Goal: Transaction & Acquisition: Book appointment/travel/reservation

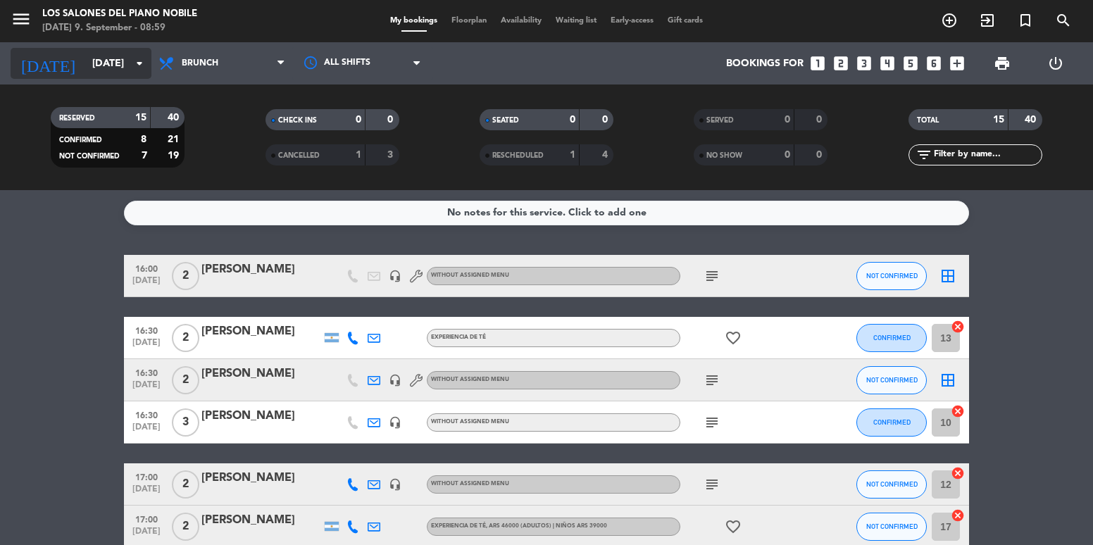
click at [85, 63] on input "[DATE]" at bounding box center [152, 64] width 134 height 26
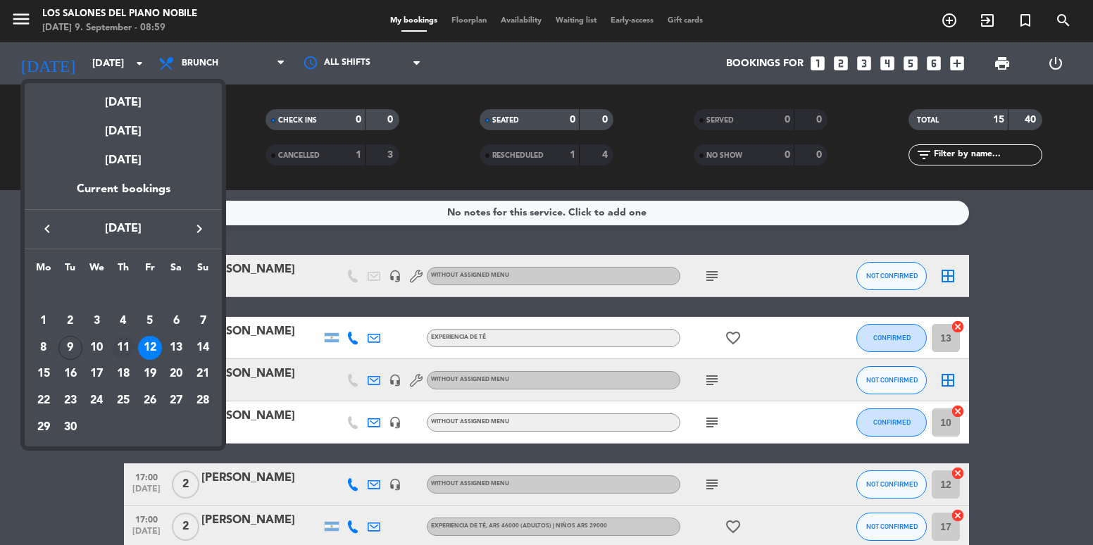
click at [129, 347] on div "11" at bounding box center [123, 348] width 24 height 24
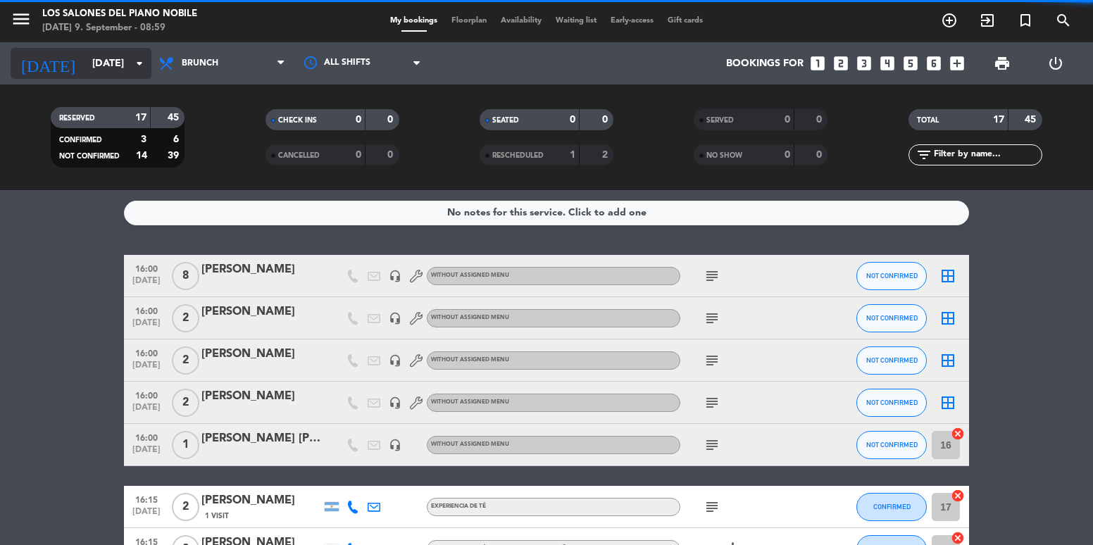
click at [94, 71] on input "[DATE]" at bounding box center [152, 64] width 134 height 26
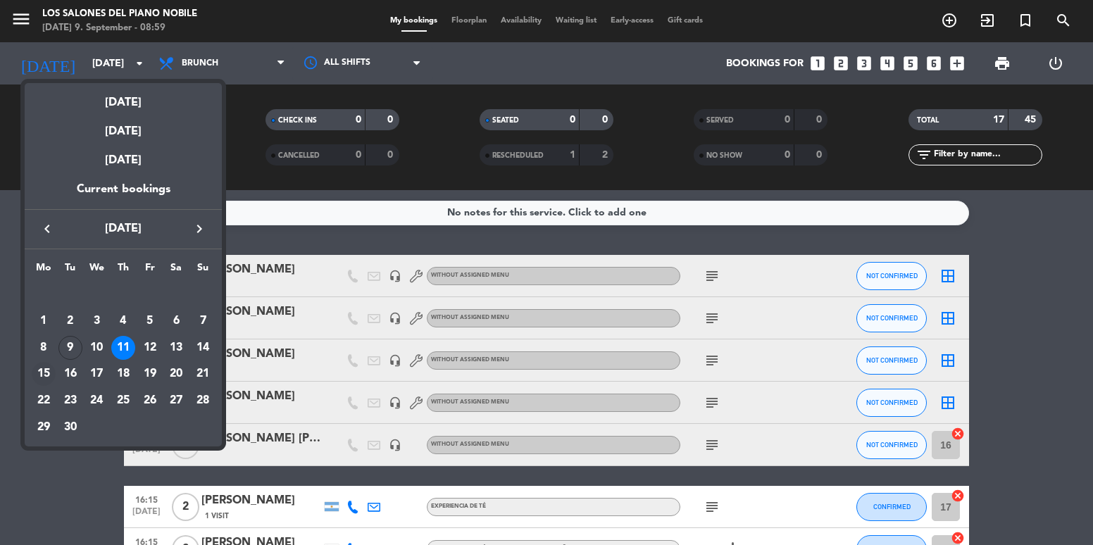
click at [48, 371] on div "15" at bounding box center [44, 374] width 24 height 24
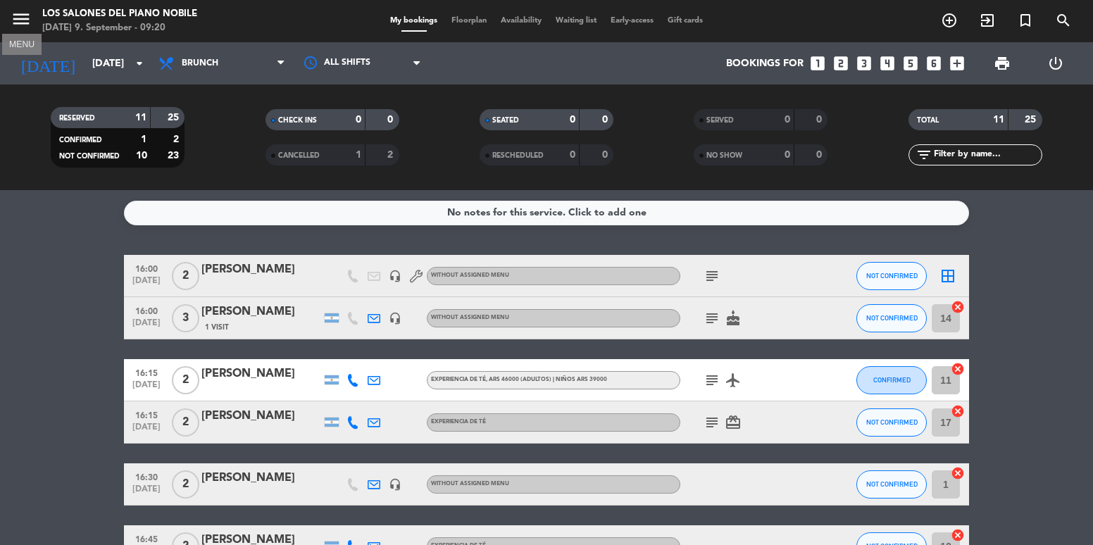
click at [23, 20] on icon "menu" at bounding box center [21, 18] width 21 height 21
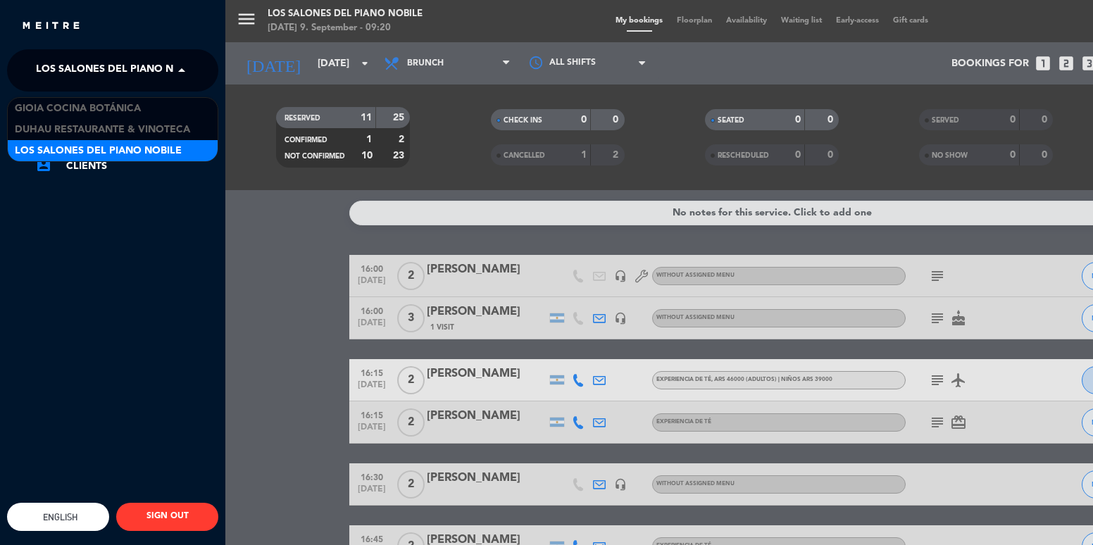
click at [101, 65] on span "Los Salones del Piano Nobile" at bounding box center [119, 71] width 167 height 30
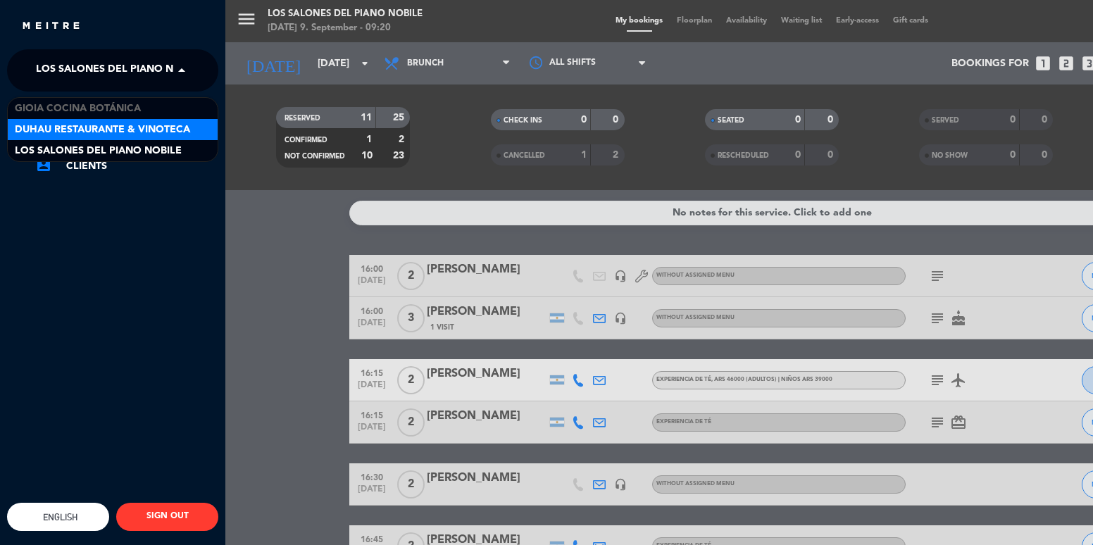
click at [133, 127] on span "Duhau Restaurante & Vinoteca" at bounding box center [102, 130] width 175 height 16
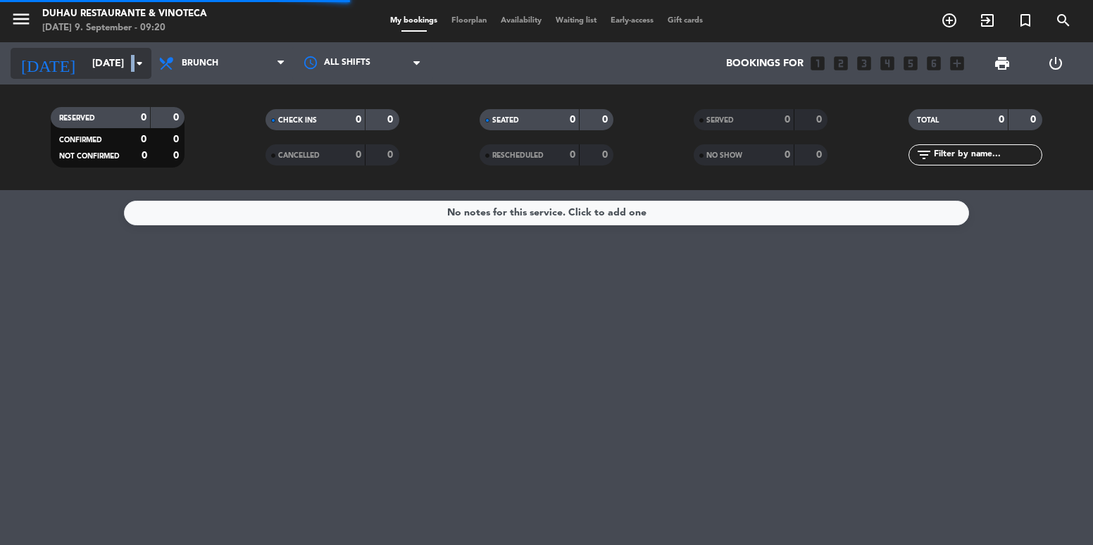
click at [131, 59] on icon "arrow_drop_down" at bounding box center [139, 63] width 17 height 17
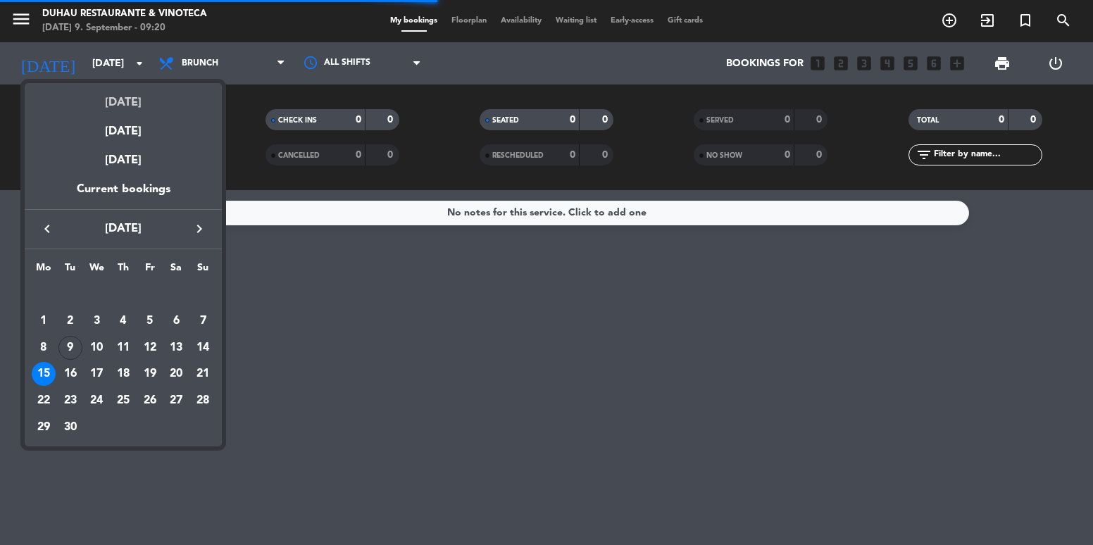
click at [134, 99] on div "[DATE]" at bounding box center [123, 97] width 197 height 29
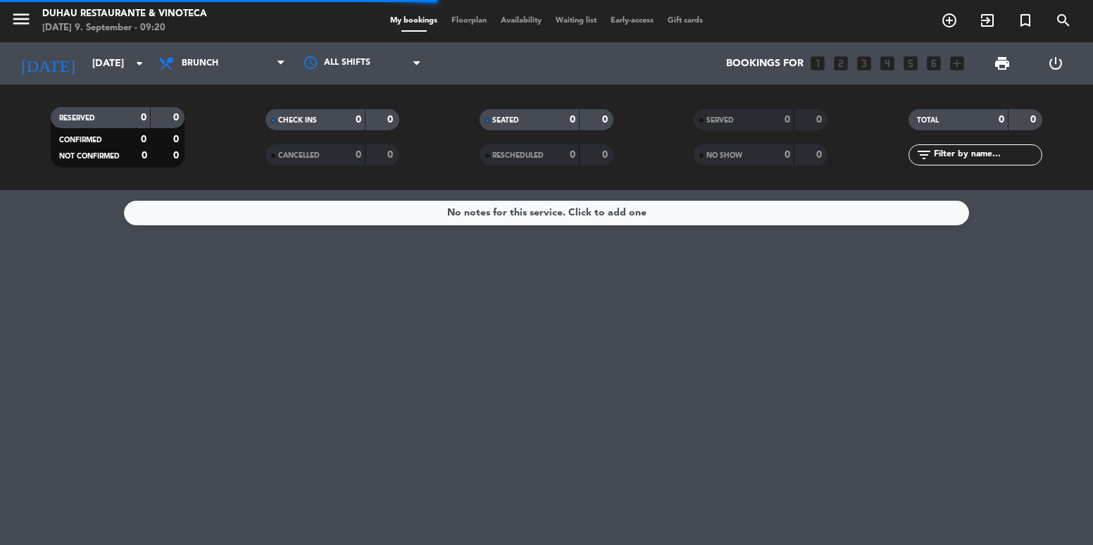
type input "[DATE]"
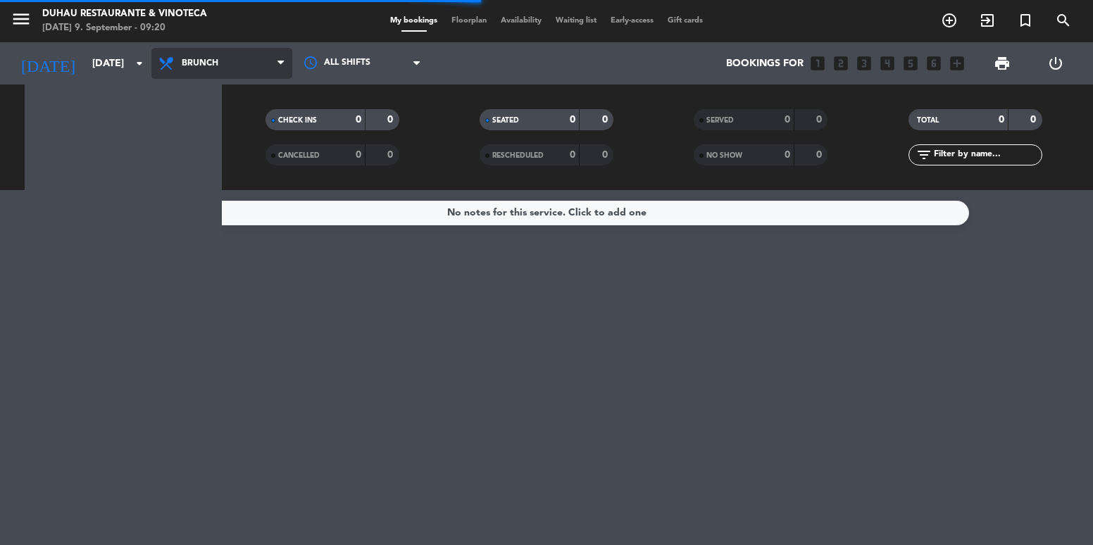
click at [201, 63] on span "Brunch" at bounding box center [200, 63] width 37 height 10
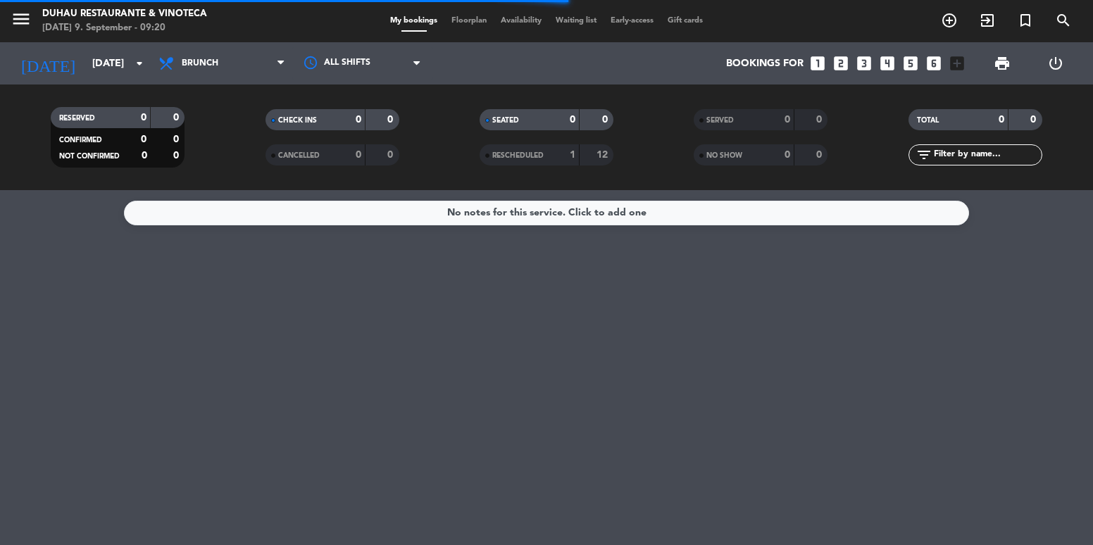
click at [245, 185] on div "RESERVED 0 0 CONFIRMED 0 0 NOT CONFIRMED 0 0 CHECK INS 0 0 CANCELLED 0 0 SEATED…" at bounding box center [546, 138] width 1093 height 106
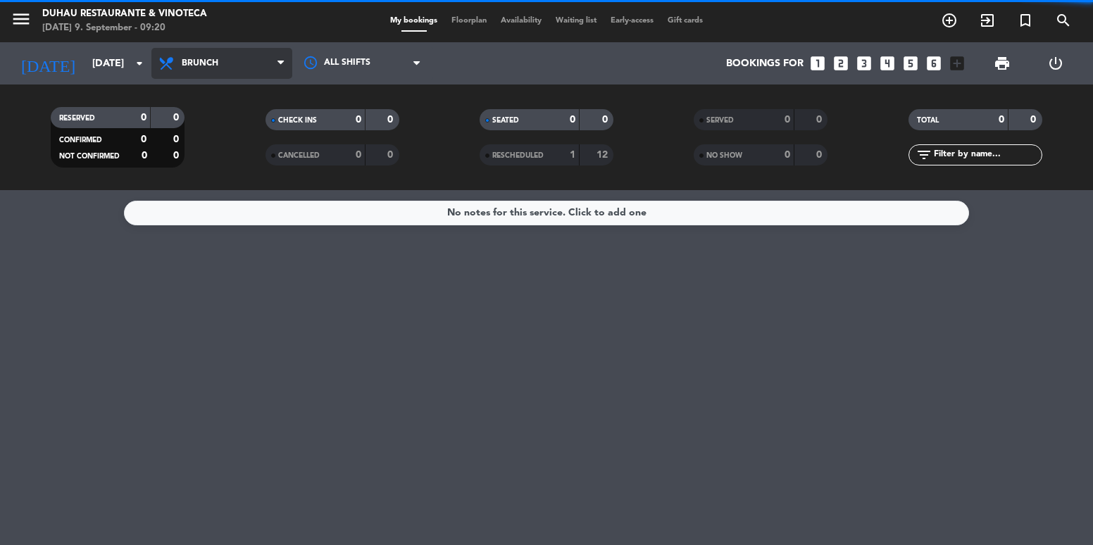
click at [230, 51] on span "Brunch" at bounding box center [221, 63] width 141 height 31
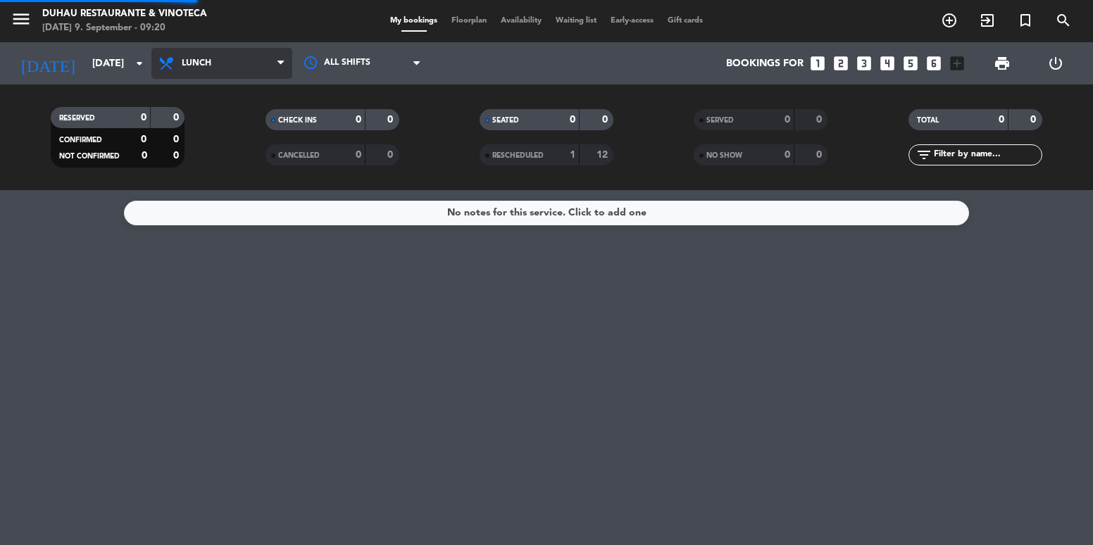
click at [228, 192] on ng-component "menu Duhau Restaurante & Vinoteca [DATE] 9. September - 09:20 My bookings Floor…" at bounding box center [546, 272] width 1093 height 545
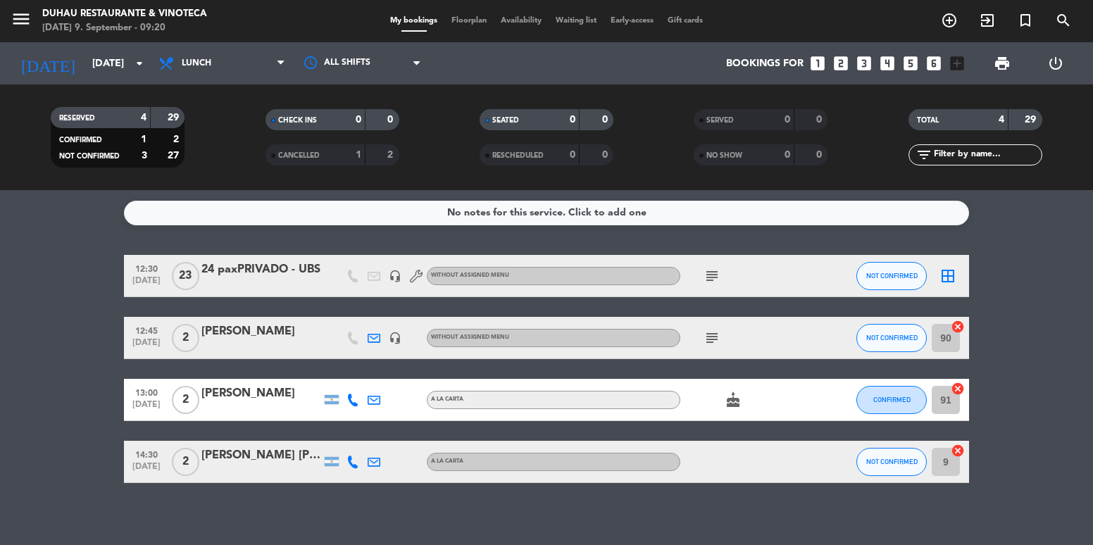
click at [842, 59] on icon "looks_two" at bounding box center [841, 63] width 18 height 18
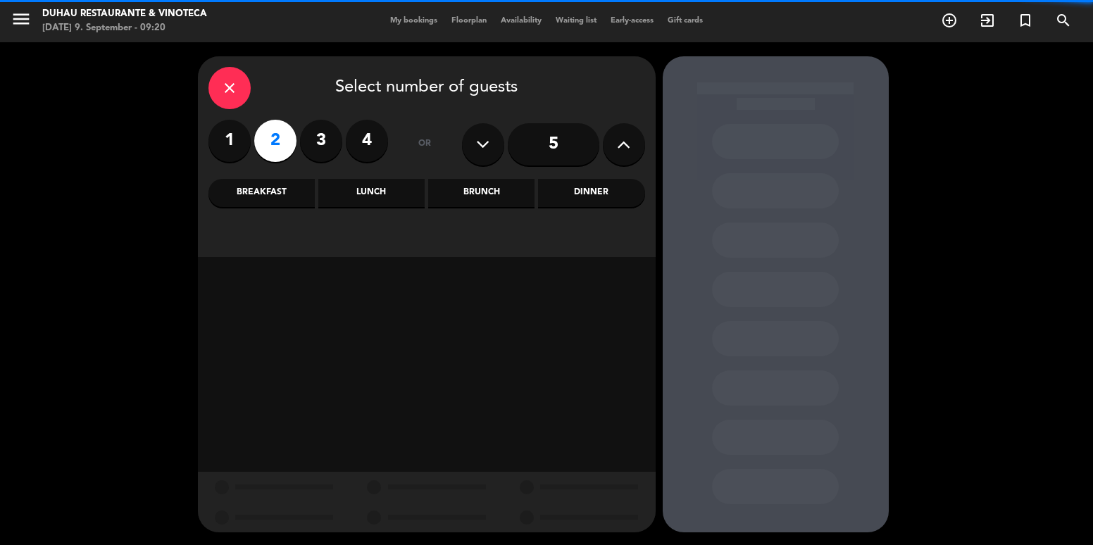
drag, startPoint x: 324, startPoint y: 138, endPoint x: 230, endPoint y: 4, distance: 163.4
click at [324, 137] on label "3" at bounding box center [321, 141] width 42 height 42
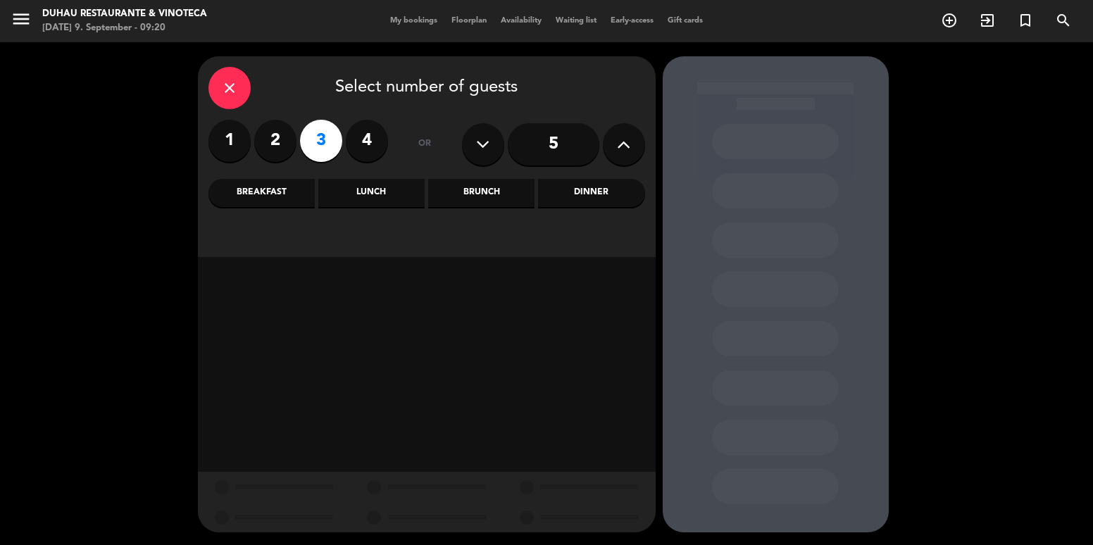
click at [394, 194] on div "Lunch" at bounding box center [371, 193] width 106 height 28
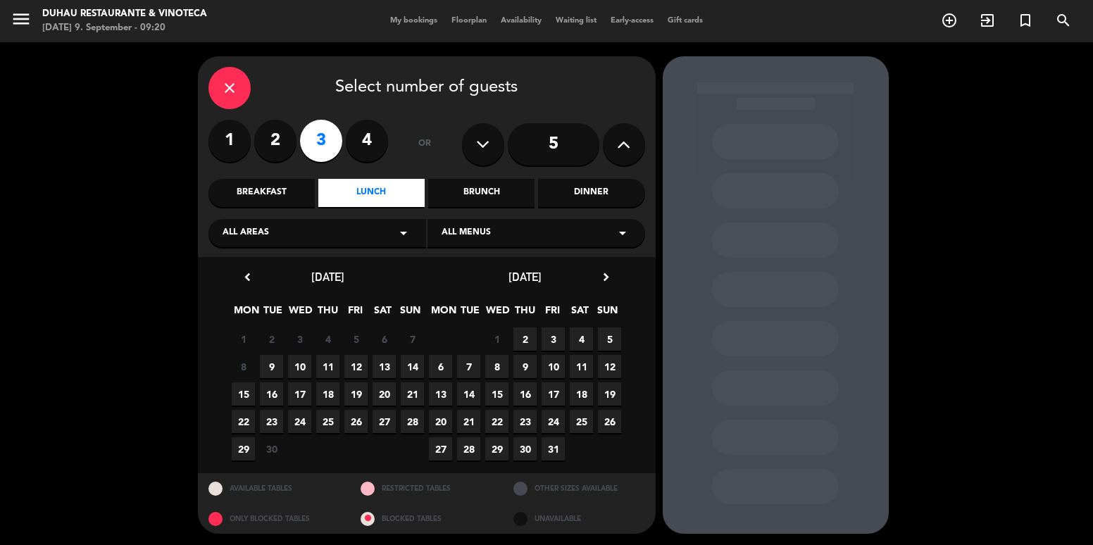
click at [264, 366] on span "9" at bounding box center [271, 366] width 23 height 23
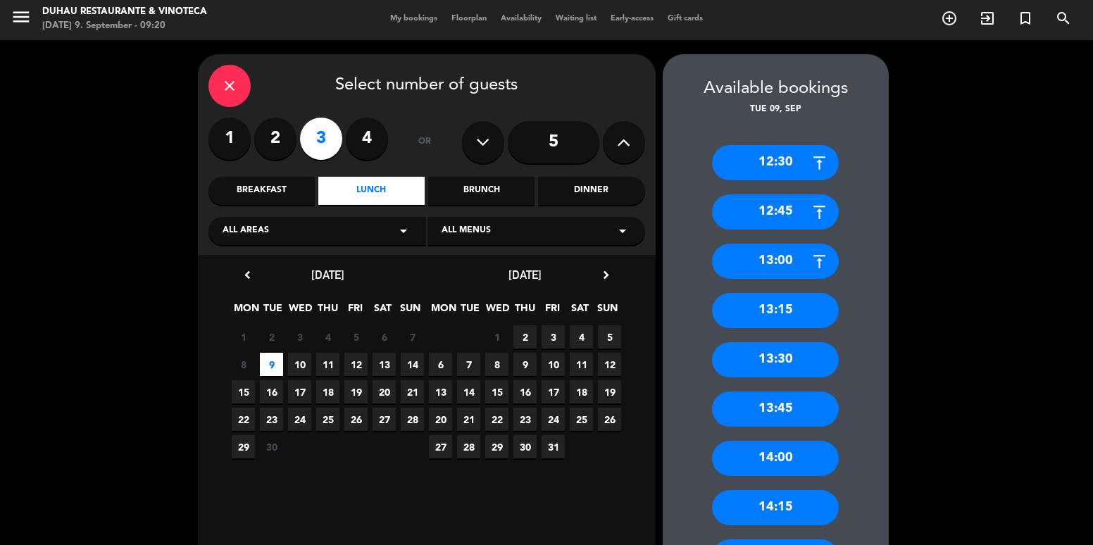
click at [779, 261] on div "13:00" at bounding box center [775, 261] width 127 height 35
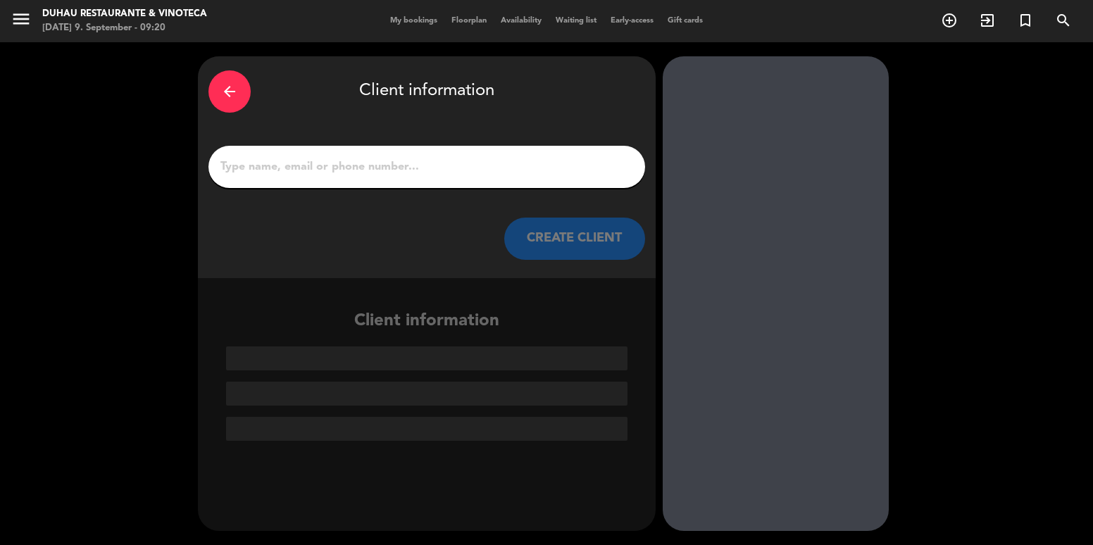
scroll to position [0, 0]
click at [466, 178] on div at bounding box center [426, 167] width 437 height 42
click at [392, 168] on input "1" at bounding box center [427, 167] width 416 height 20
paste input "[PERSON_NAME] Del [PERSON_NAME]"
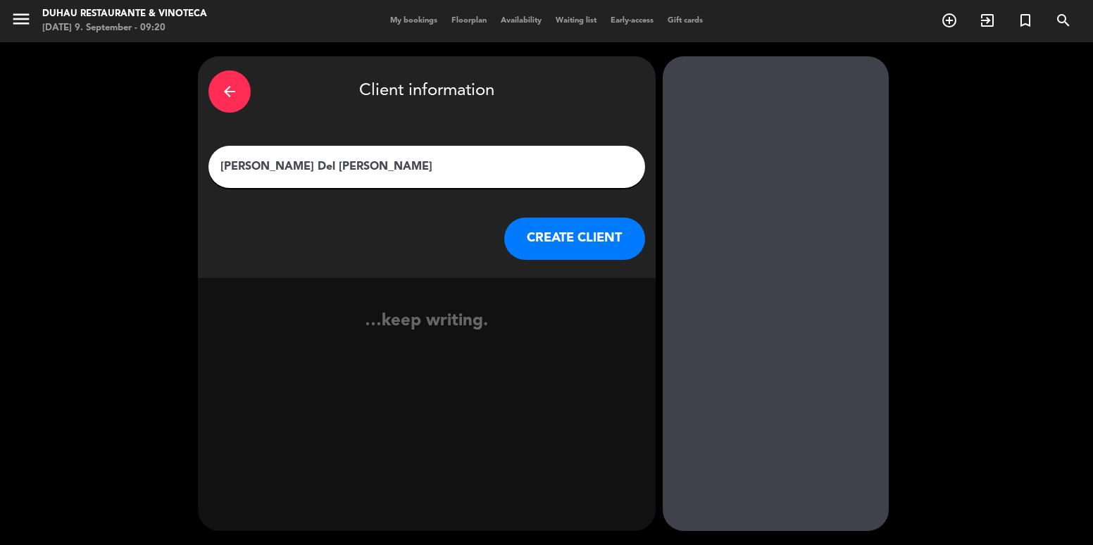
type input "[PERSON_NAME] Del [PERSON_NAME]"
click at [574, 245] on button "CREATE CLIENT" at bounding box center [574, 239] width 141 height 42
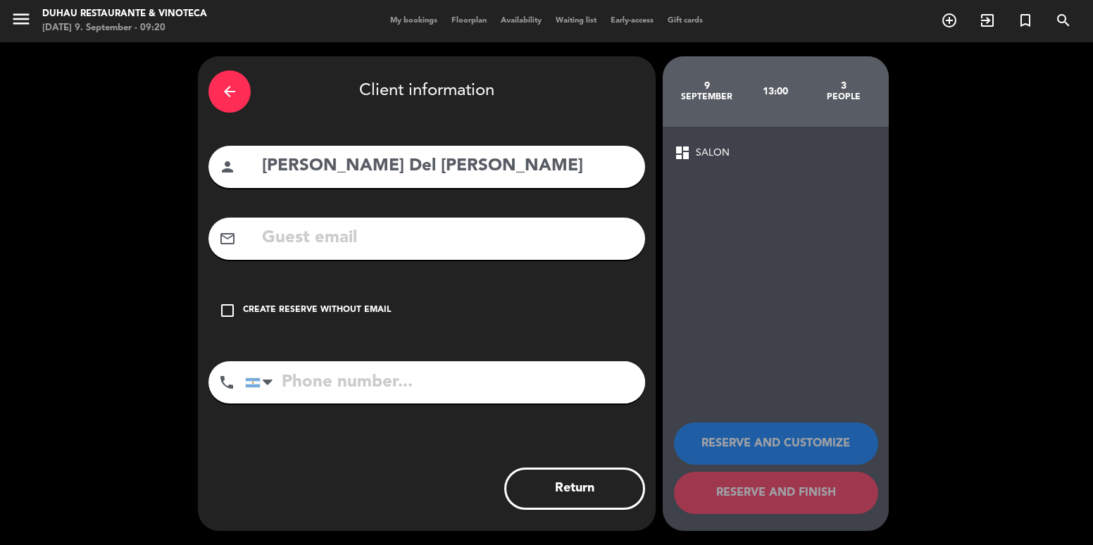
click at [419, 235] on input "text" at bounding box center [448, 238] width 374 height 29
paste input "⁠[EMAIL_ADDRESS][DOMAIN_NAME]"
click at [261, 241] on input "⁠[EMAIL_ADDRESS][DOMAIN_NAME]" at bounding box center [448, 238] width 374 height 29
click at [427, 163] on input "[PERSON_NAME] Del [PERSON_NAME]" at bounding box center [448, 166] width 374 height 29
click at [483, 242] on input "⁠[EMAIL_ADDRESS][DOMAIN_NAME]" at bounding box center [448, 238] width 374 height 29
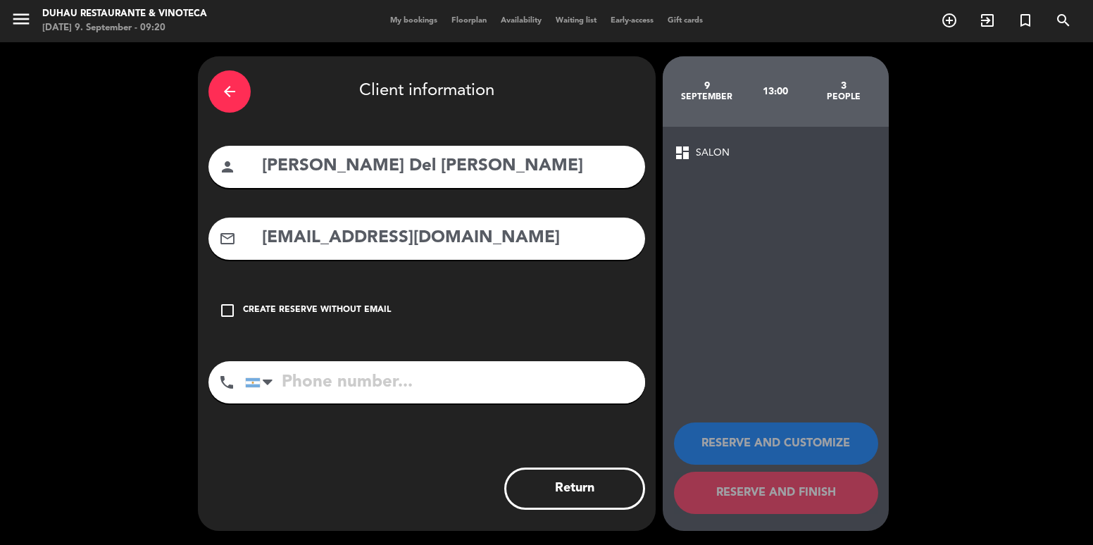
type input "⁠[EMAIL_ADDRESS][DOMAIN_NAME]"
click at [557, 370] on input "tel" at bounding box center [445, 382] width 400 height 42
drag, startPoint x: 548, startPoint y: 382, endPoint x: 438, endPoint y: 287, distance: 144.9
click at [542, 378] on input "tel" at bounding box center [445, 382] width 400 height 42
paste input "1 77705009"
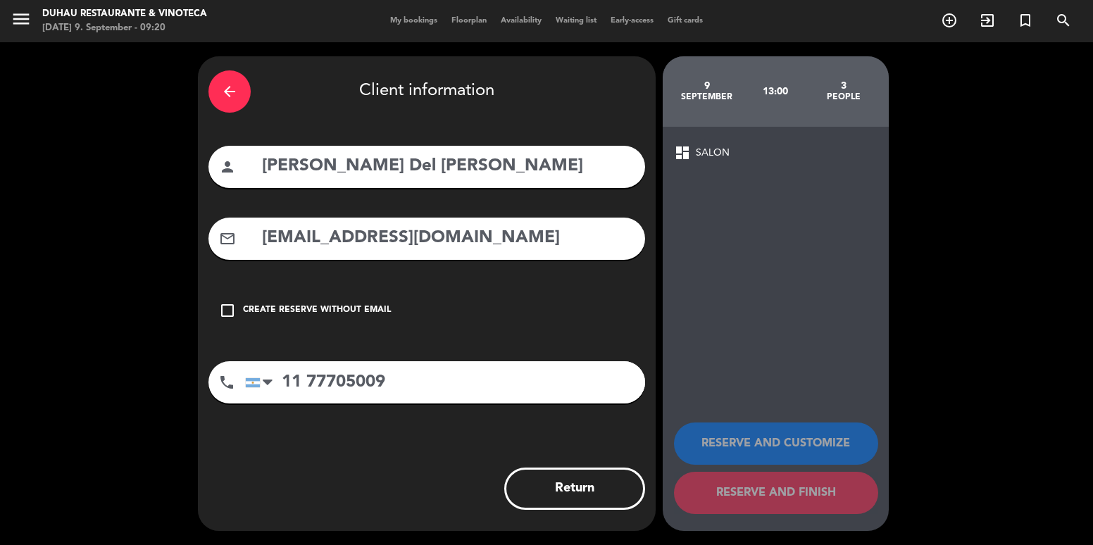
click at [309, 375] on input "11 77705009" at bounding box center [445, 382] width 400 height 42
click at [492, 392] on input "1177705009" at bounding box center [445, 382] width 400 height 42
type input "1177705009"
click at [835, 421] on div "RESERVE AND CUSTOMIZE RESERVE AND FINISH" at bounding box center [776, 462] width 204 height 138
drag, startPoint x: 454, startPoint y: 235, endPoint x: 131, endPoint y: 267, distance: 324.2
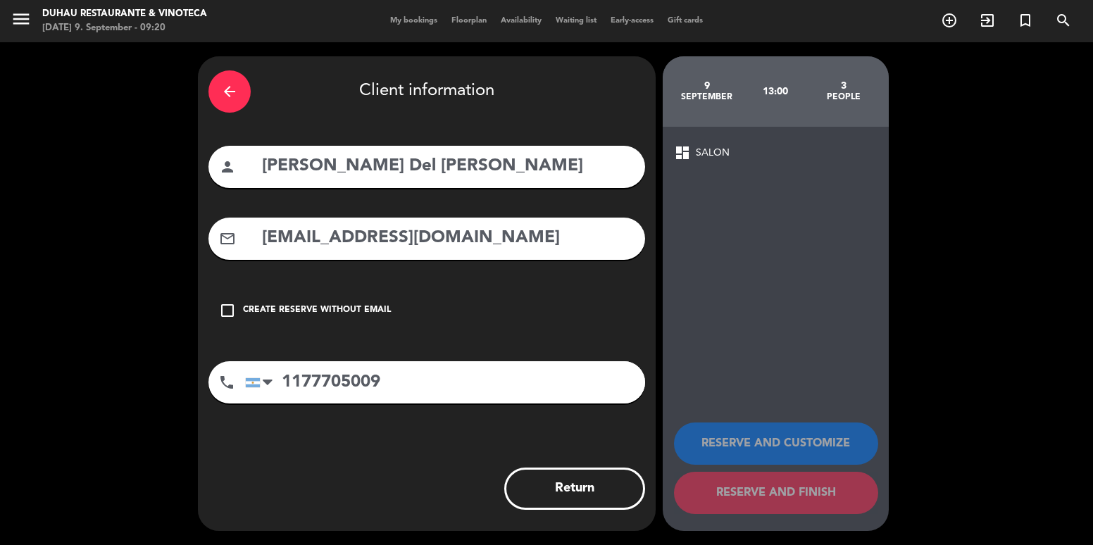
click at [131, 267] on div "arrow_back Client information person [PERSON_NAME] Del [PERSON_NAME] mail_outli…" at bounding box center [546, 293] width 1093 height 503
click at [247, 309] on div "Create reserve without email" at bounding box center [317, 311] width 148 height 14
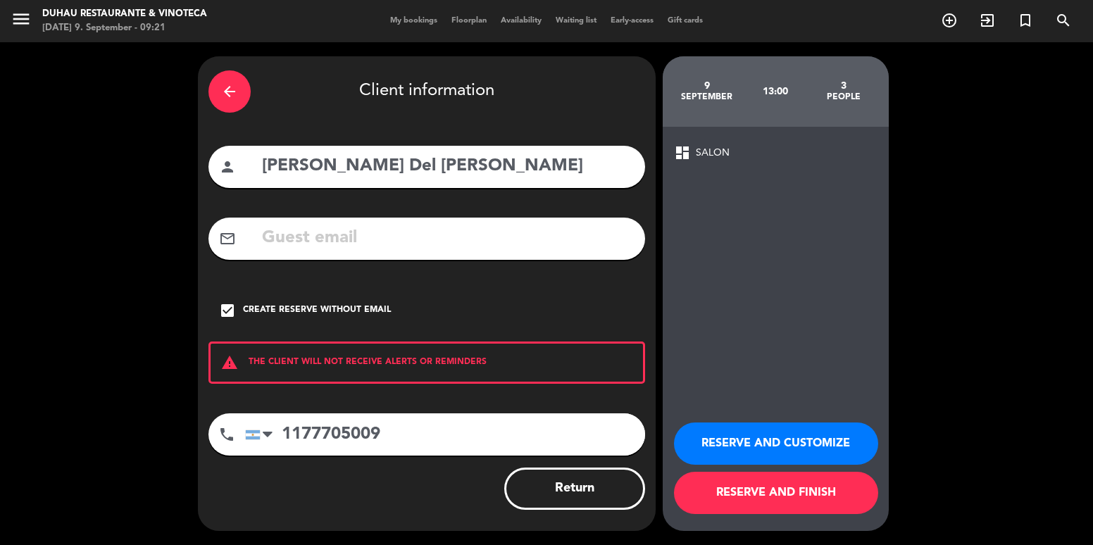
click at [291, 303] on div "check_box Create reserve without email" at bounding box center [426, 310] width 437 height 42
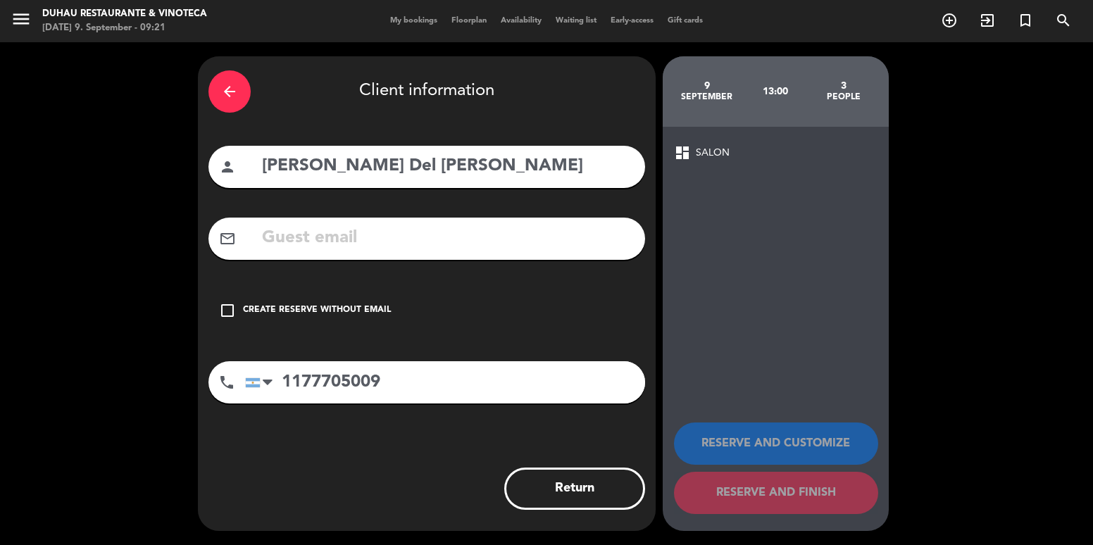
click at [306, 251] on input "text" at bounding box center [448, 238] width 374 height 29
paste input "⁠[EMAIL_ADDRESS][DOMAIN_NAME]"
type input "⁠[EMAIL_ADDRESS][DOMAIN_NAME]"
click at [256, 306] on div "Create reserve without email" at bounding box center [317, 311] width 148 height 14
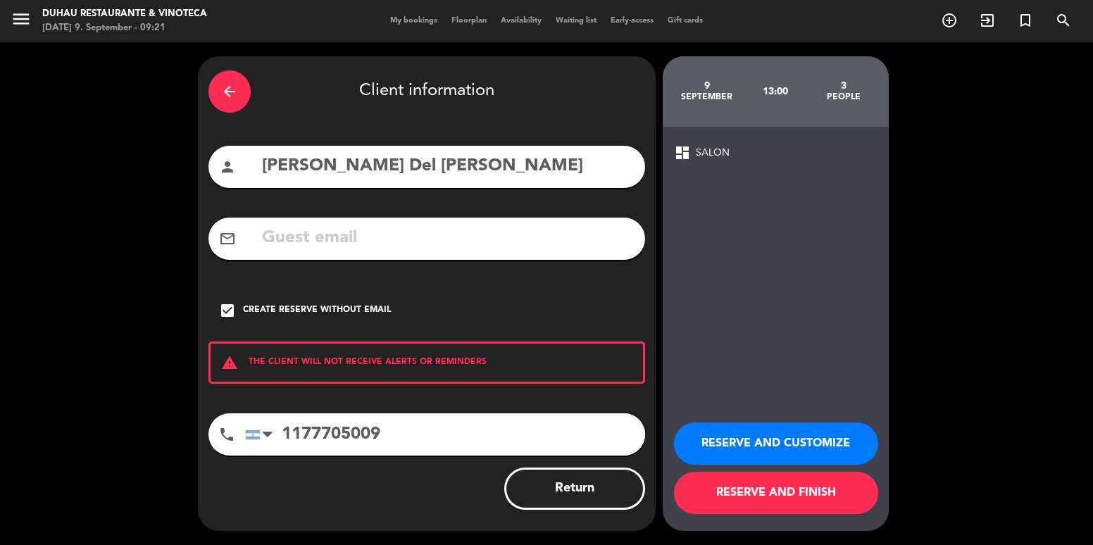
click at [800, 432] on button "RESERVE AND CUSTOMIZE" at bounding box center [776, 444] width 204 height 42
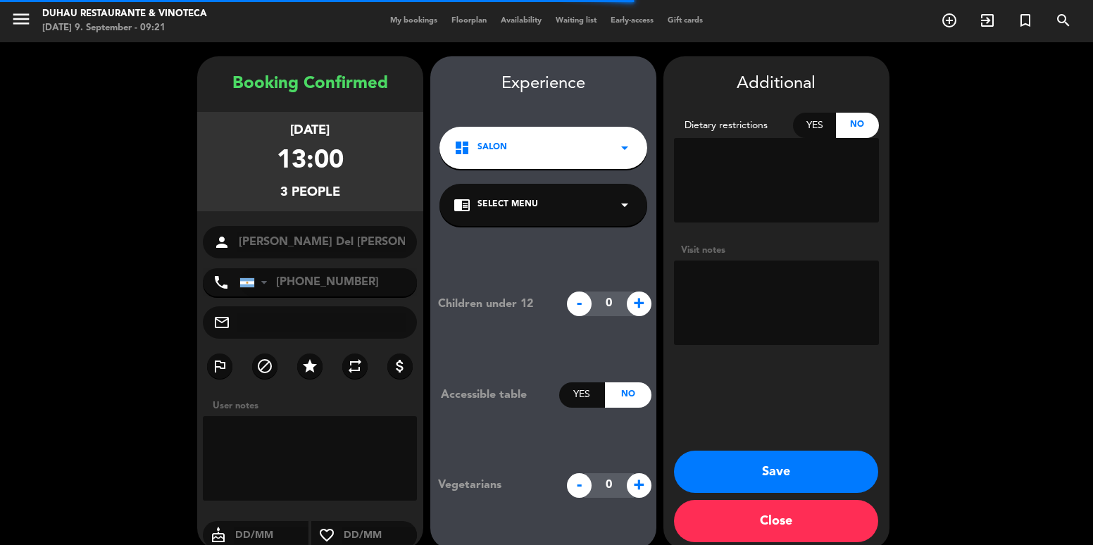
scroll to position [18, 0]
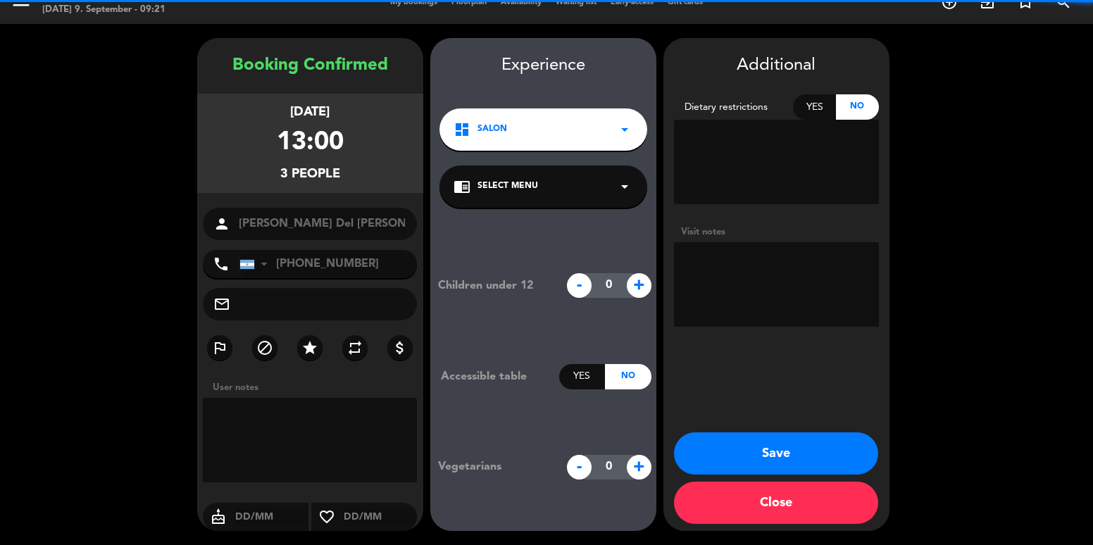
click at [795, 289] on textarea at bounding box center [776, 284] width 205 height 85
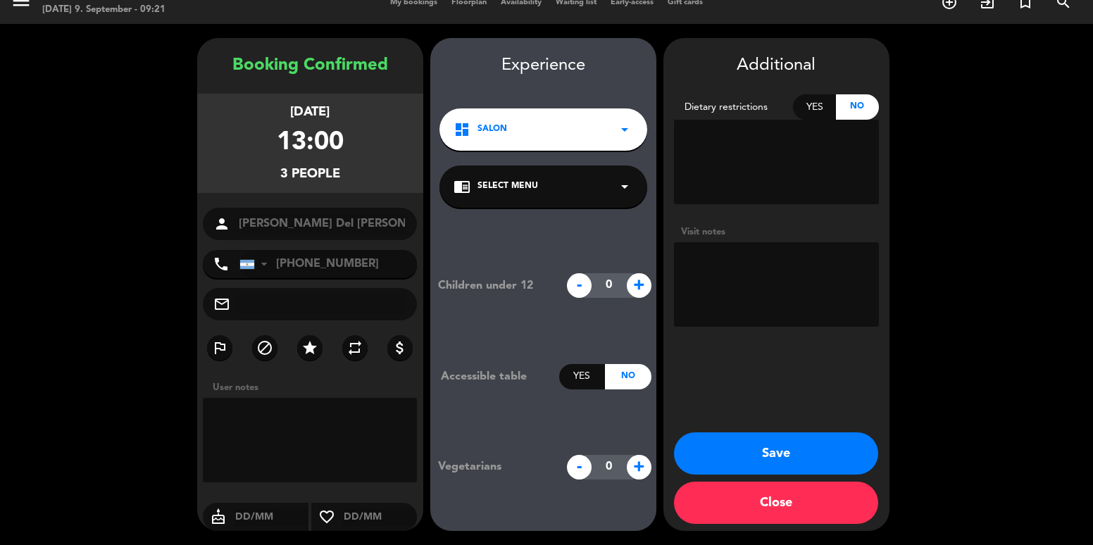
click at [317, 301] on input "text" at bounding box center [322, 304] width 170 height 20
paste input "⁠[EMAIL_ADDRESS][DOMAIN_NAME]"
type input "⁠[EMAIL_ADDRESS][DOMAIN_NAME]"
drag, startPoint x: 778, startPoint y: 454, endPoint x: 741, endPoint y: 420, distance: 50.4
click at [757, 435] on button "Save" at bounding box center [776, 453] width 204 height 42
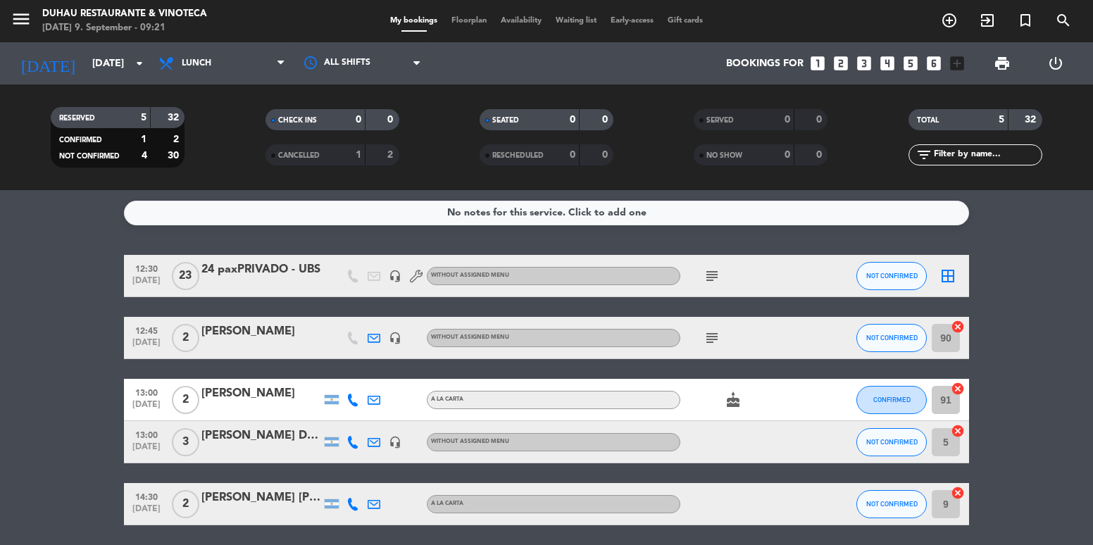
drag, startPoint x: 244, startPoint y: 12, endPoint x: 41, endPoint y: 3, distance: 203.8
click at [41, 16] on div "menu Duhau Restaurante & Vinoteca [DATE] 9. September - 09:21" at bounding box center [136, 21] width 273 height 33
copy div "Duhau Restaurante & Vinoteca"
click at [259, 12] on div "menu Duhau Restaurante & Vinoteca [DATE] 9. September - 09:23" at bounding box center [136, 21] width 273 height 33
